Goal: Transaction & Acquisition: Purchase product/service

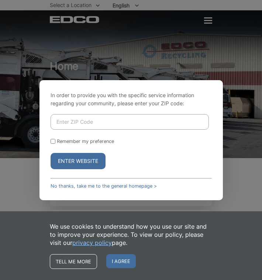
click at [124, 126] on input "Enter ZIP Code" at bounding box center [130, 122] width 159 height 16
type input "91945"
click at [78, 161] on button "Enter Website" at bounding box center [78, 161] width 55 height 16
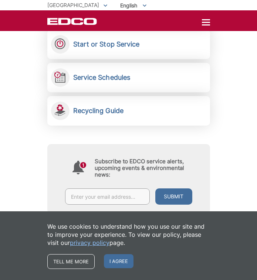
scroll to position [214, 0]
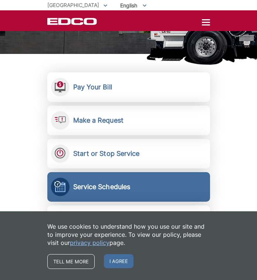
scroll to position [98, 0]
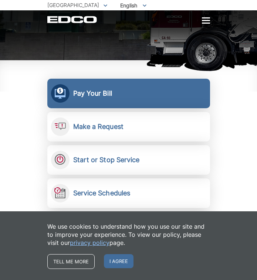
click at [76, 90] on h2 "Pay Your Bill" at bounding box center [92, 93] width 39 height 8
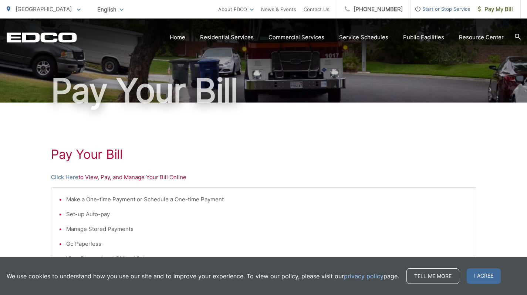
scroll to position [51, 0]
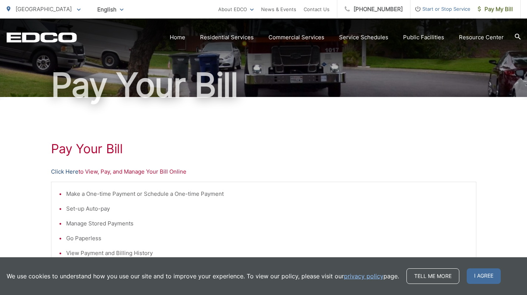
click at [68, 171] on link "Click Here" at bounding box center [64, 171] width 27 height 9
